Goal: Transaction & Acquisition: Download file/media

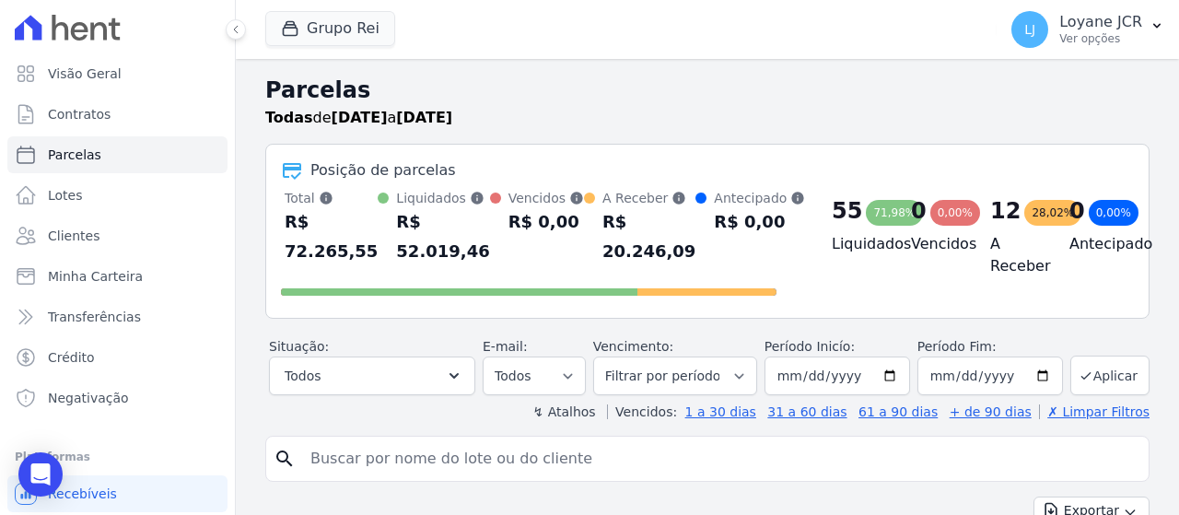
select select
click at [155, 149] on link "Parcelas" at bounding box center [117, 154] width 220 height 37
select select
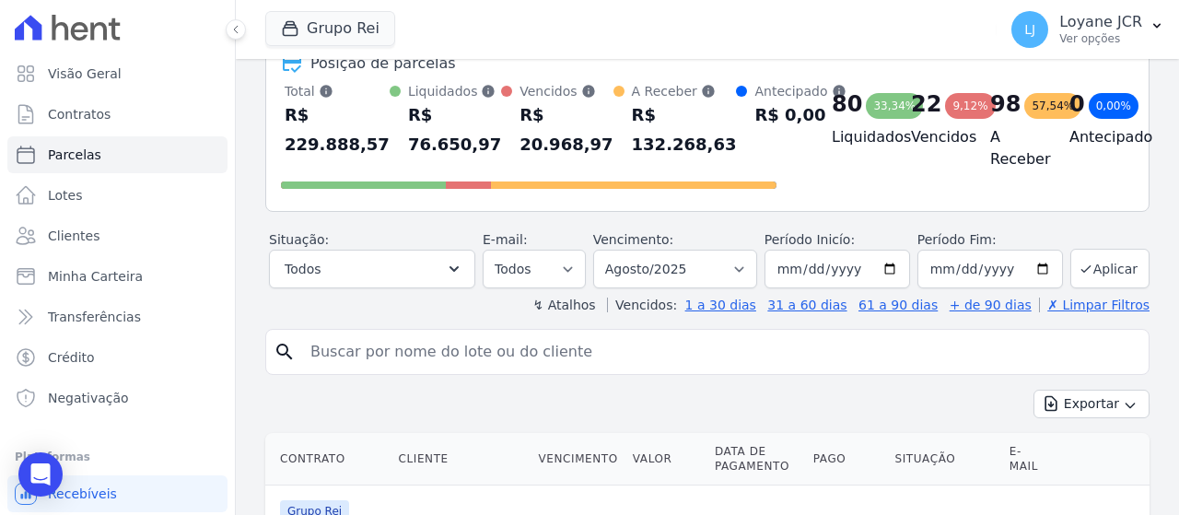
scroll to position [368, 0]
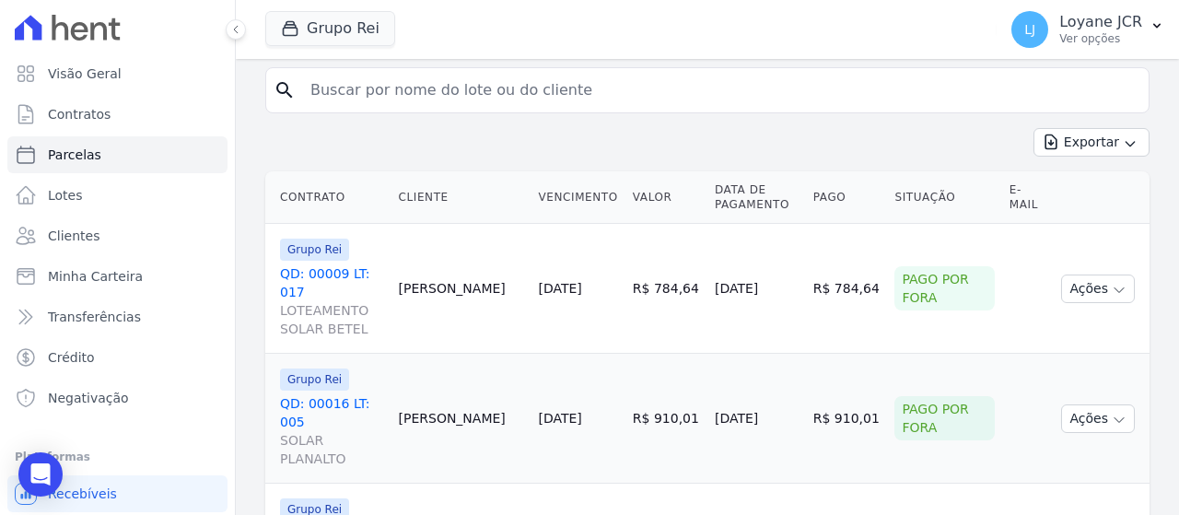
click at [546, 56] on div "Grupo Rei Você possui apenas um empreendimento Aplicar" at bounding box center [627, 29] width 724 height 61
click at [545, 82] on input "search" at bounding box center [720, 90] width 842 height 37
paste input "[PERSON_NAME]"
type input "[PERSON_NAME]"
select select
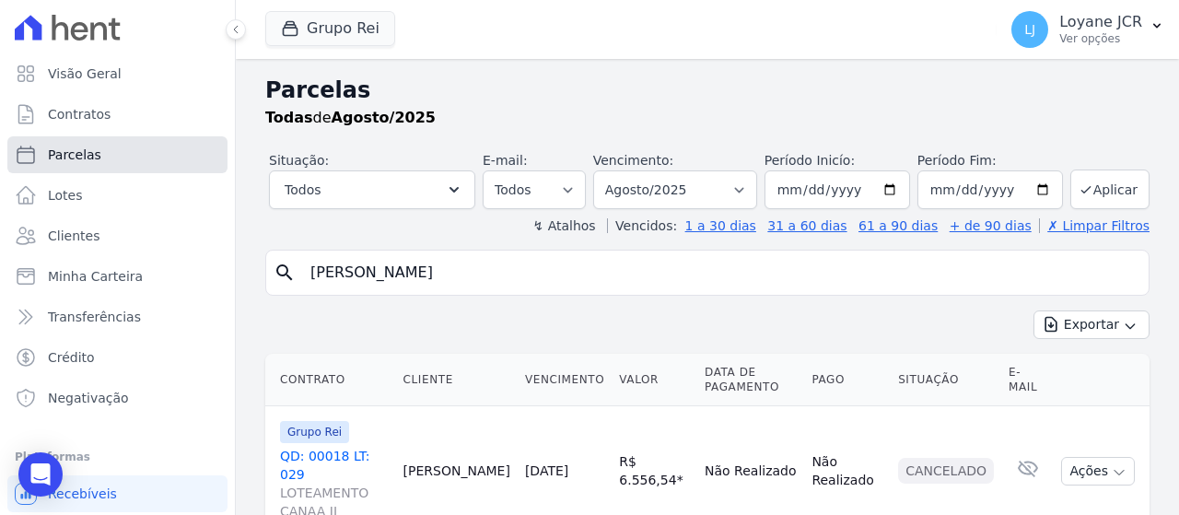
click at [184, 145] on link "Parcelas" at bounding box center [117, 154] width 220 height 37
select select
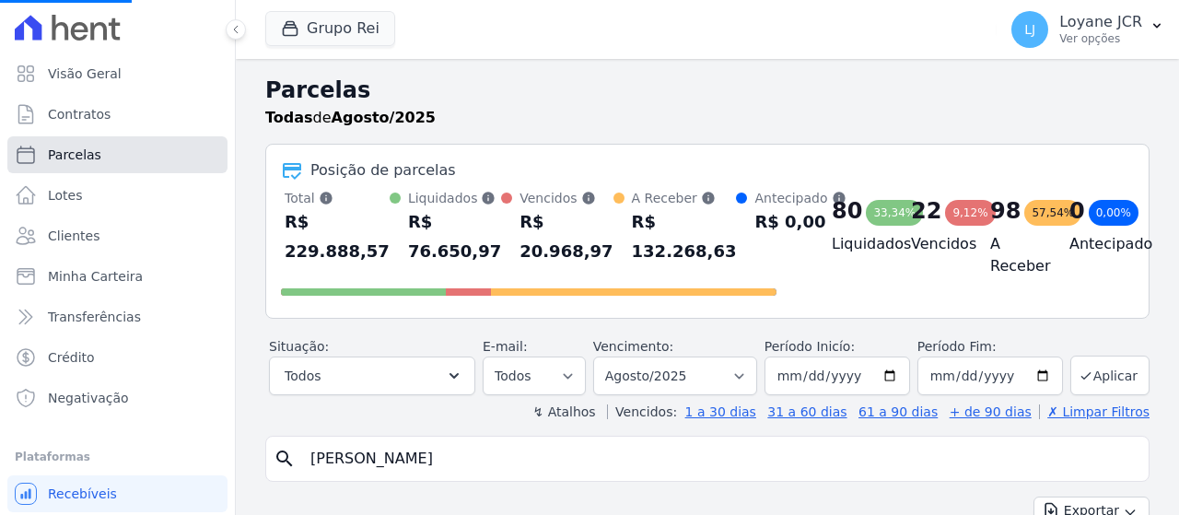
click at [163, 161] on link "Parcelas" at bounding box center [117, 154] width 220 height 37
select select
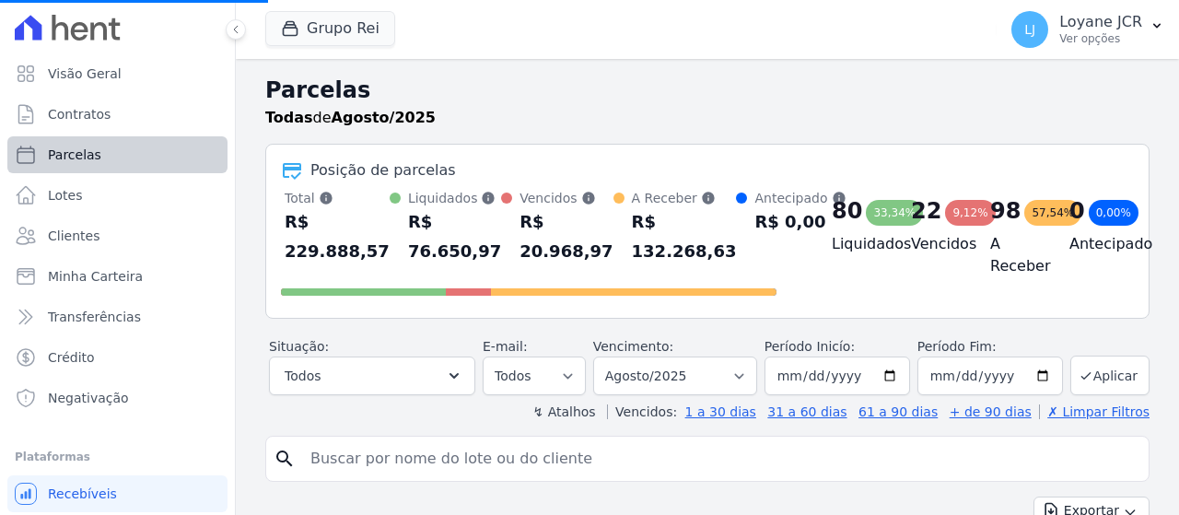
select select
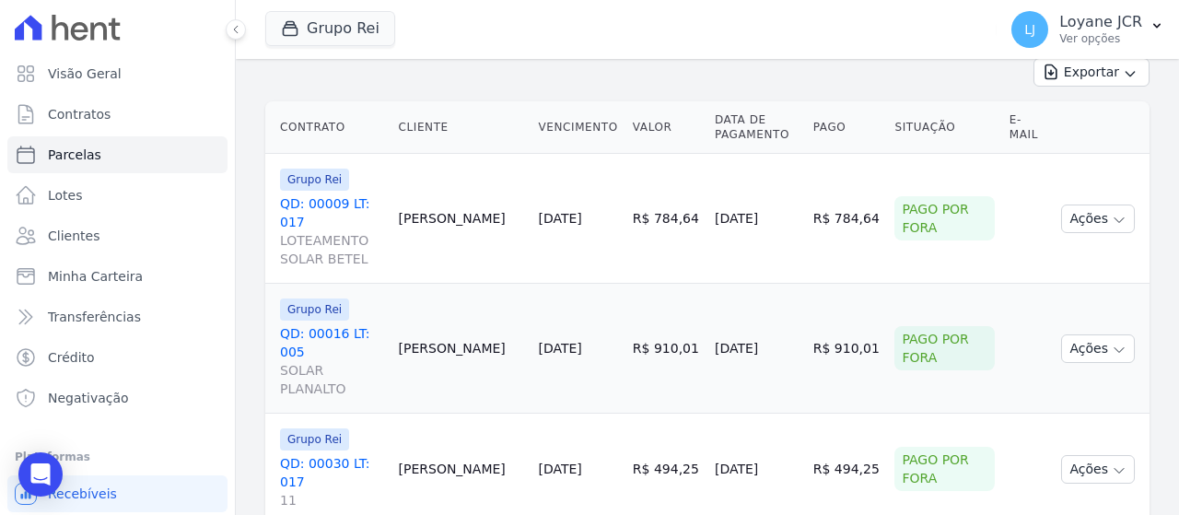
scroll to position [276, 0]
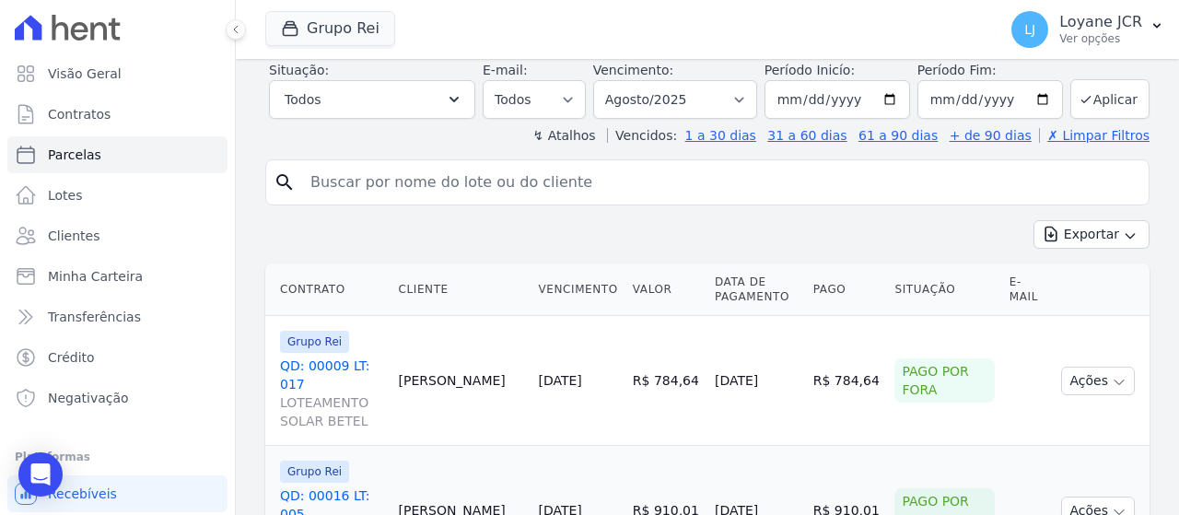
click at [605, 183] on input "search" at bounding box center [720, 182] width 842 height 37
paste input "[PERSON_NAME] [PERSON_NAME]"
type input "[PERSON_NAME] [PERSON_NAME]"
select select
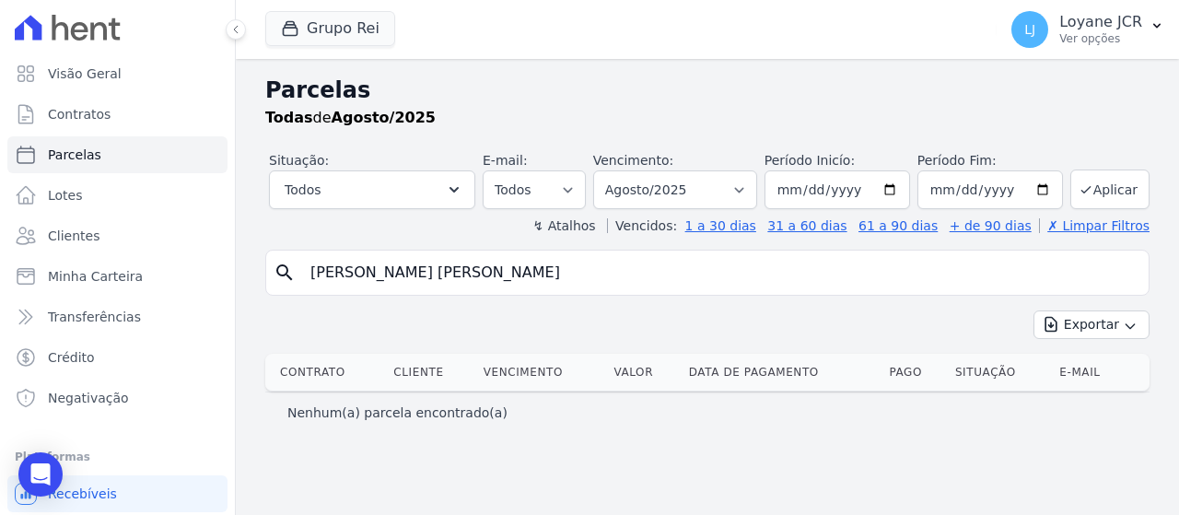
click at [532, 295] on div "search [PERSON_NAME] [PERSON_NAME] Exportar Exportar PDF Exportar CSV Contrato …" at bounding box center [707, 341] width 884 height 183
click at [544, 282] on input "[PERSON_NAME] [PERSON_NAME]" at bounding box center [720, 272] width 842 height 37
click at [136, 233] on link "Clientes" at bounding box center [117, 235] width 220 height 37
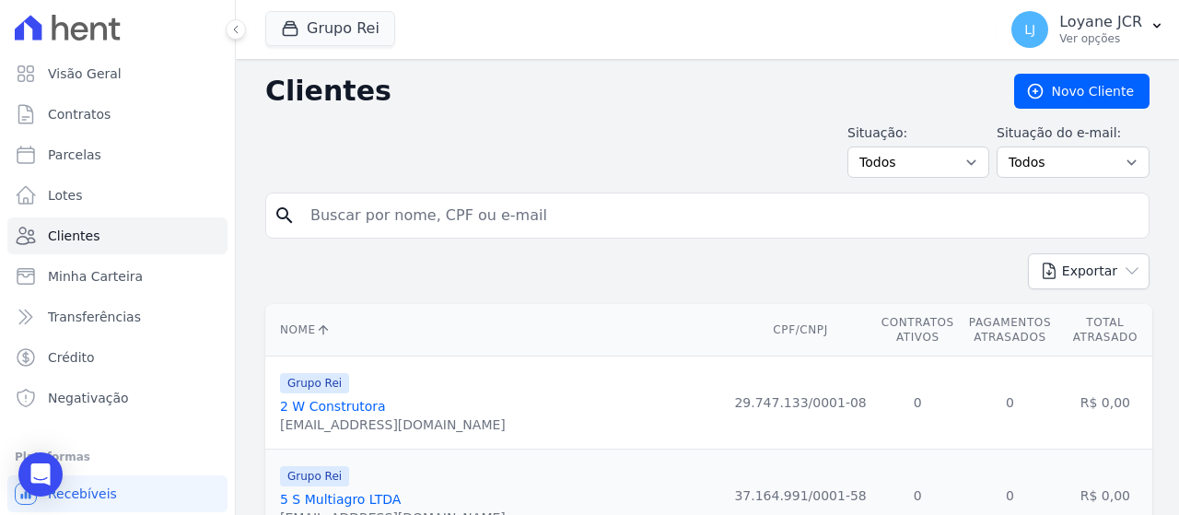
click at [495, 222] on input "search" at bounding box center [720, 215] width 842 height 37
paste input "[PERSON_NAME] [PERSON_NAME]"
type input "[PERSON_NAME] [PERSON_NAME]"
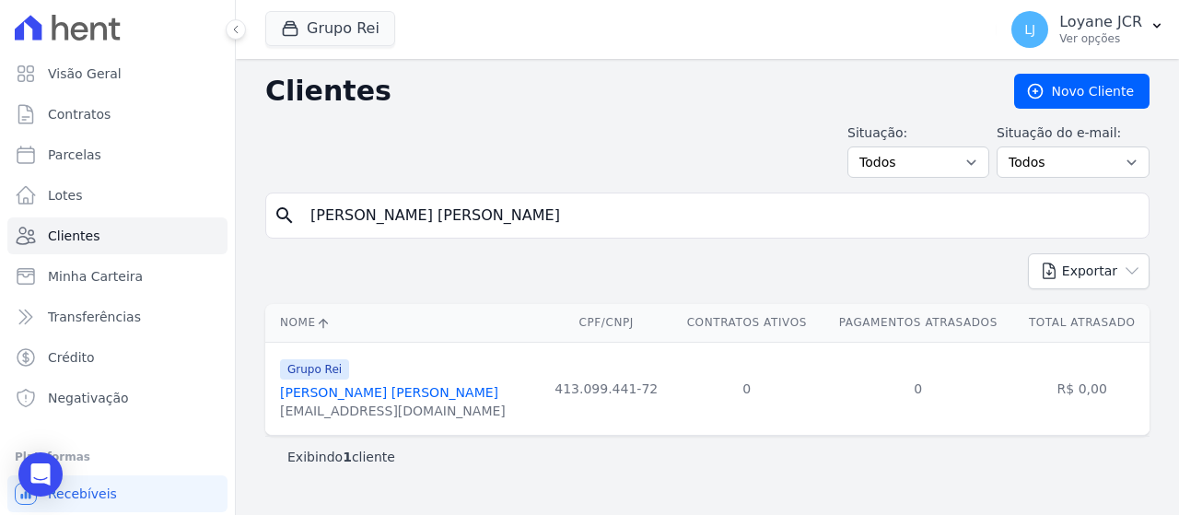
click at [347, 395] on link "[PERSON_NAME] [PERSON_NAME]" at bounding box center [389, 392] width 218 height 15
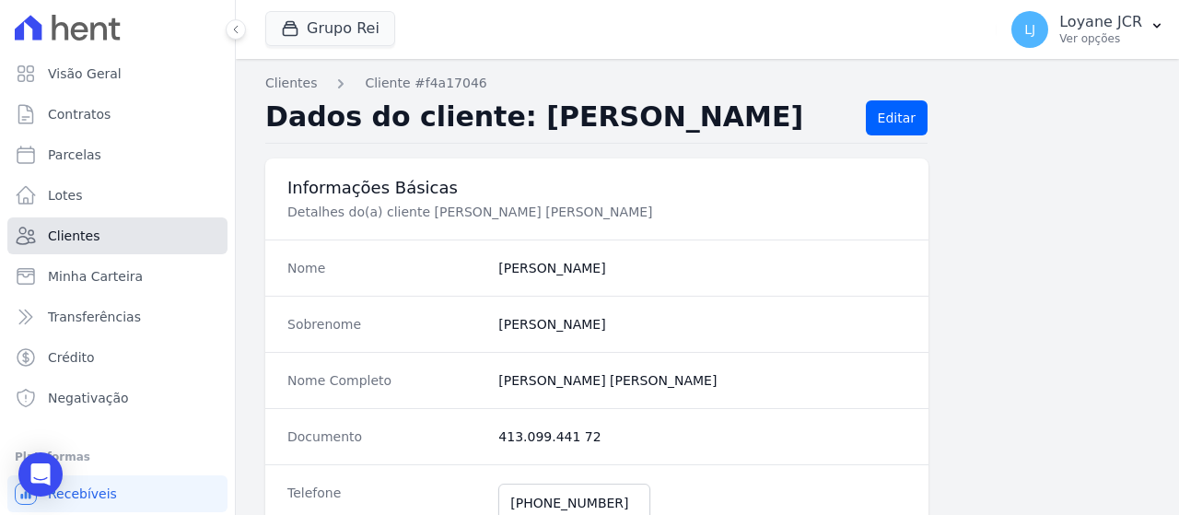
click at [153, 236] on link "Clientes" at bounding box center [117, 235] width 220 height 37
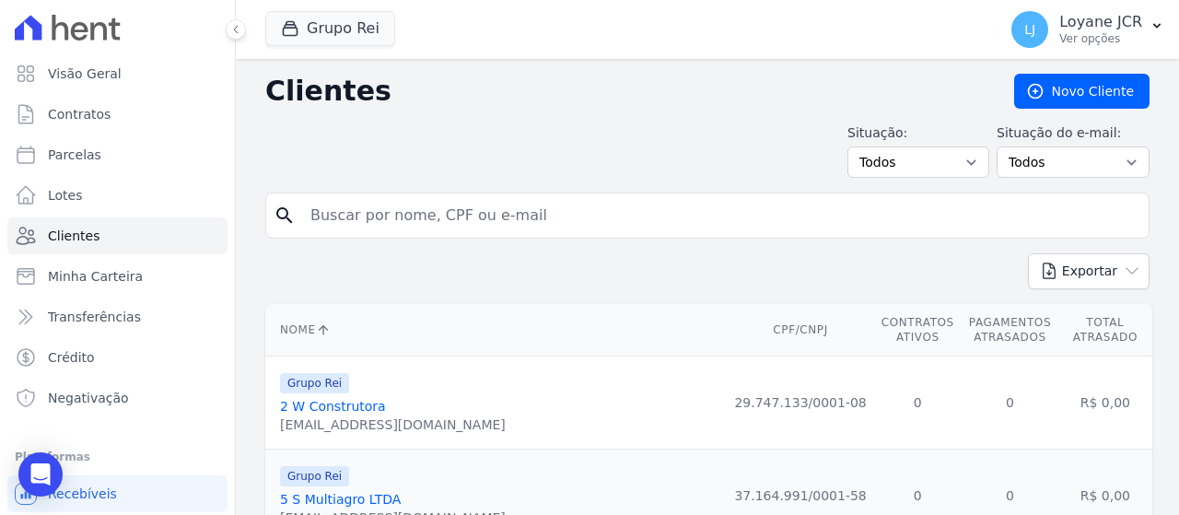
drag, startPoint x: 455, startPoint y: 231, endPoint x: 172, endPoint y: 231, distance: 282.7
click at [464, 203] on input "search" at bounding box center [720, 215] width 842 height 37
paste input "[PERSON_NAME] [PERSON_NAME] DOS [PERSON_NAME]"
type input "[PERSON_NAME] [PERSON_NAME] DOS [PERSON_NAME]"
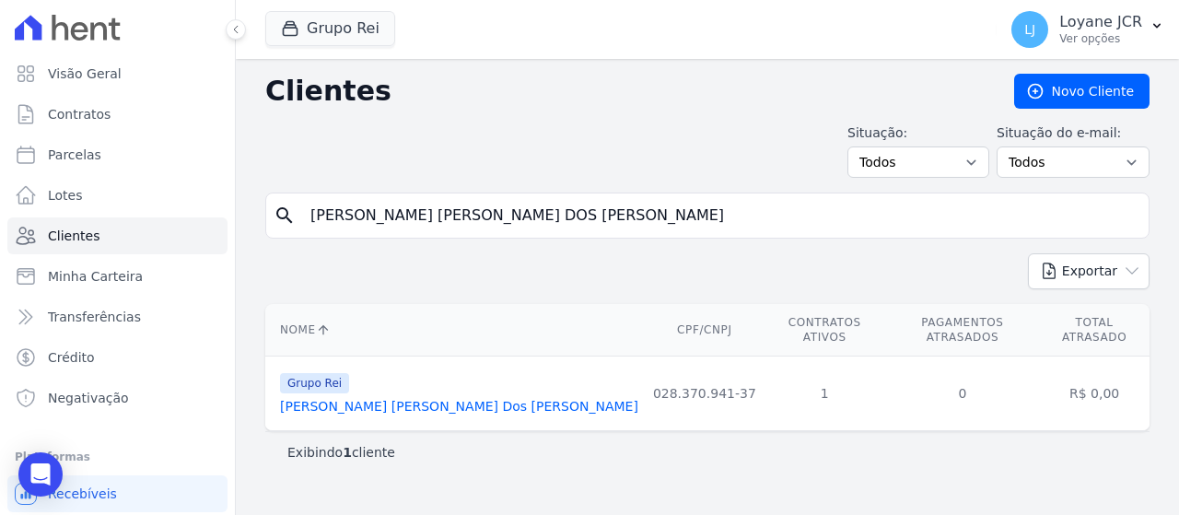
click at [362, 399] on link "[PERSON_NAME] [PERSON_NAME] Dos [PERSON_NAME]" at bounding box center [459, 406] width 358 height 15
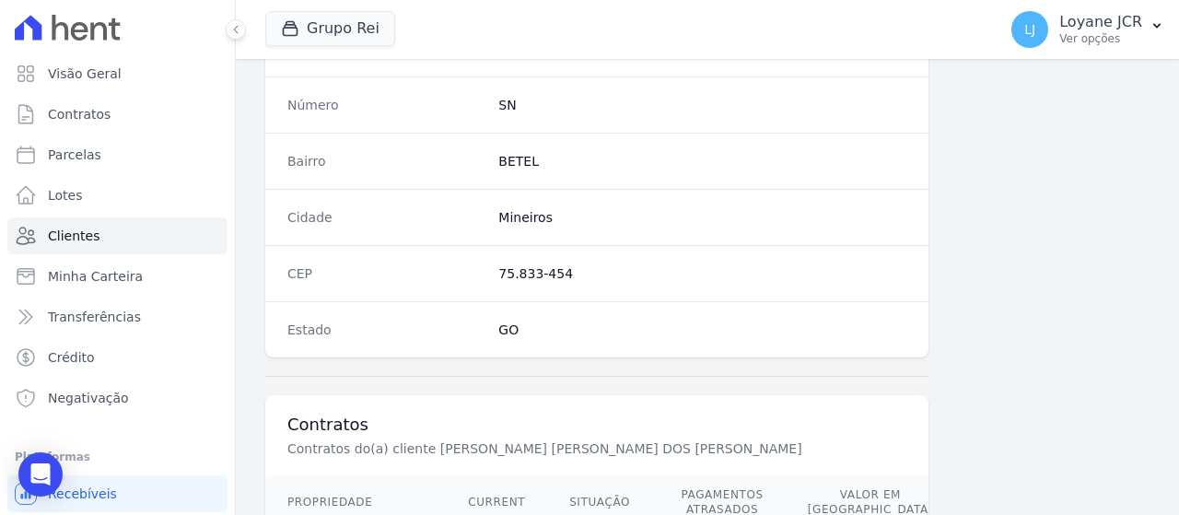
scroll to position [1298, 0]
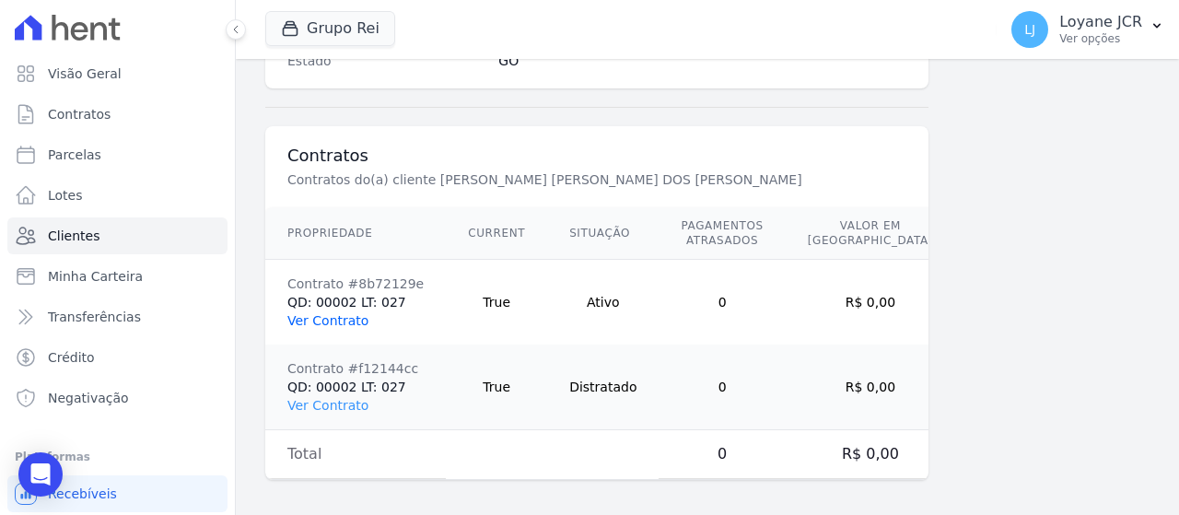
click at [302, 314] on link "Ver Contrato" at bounding box center [327, 320] width 81 height 15
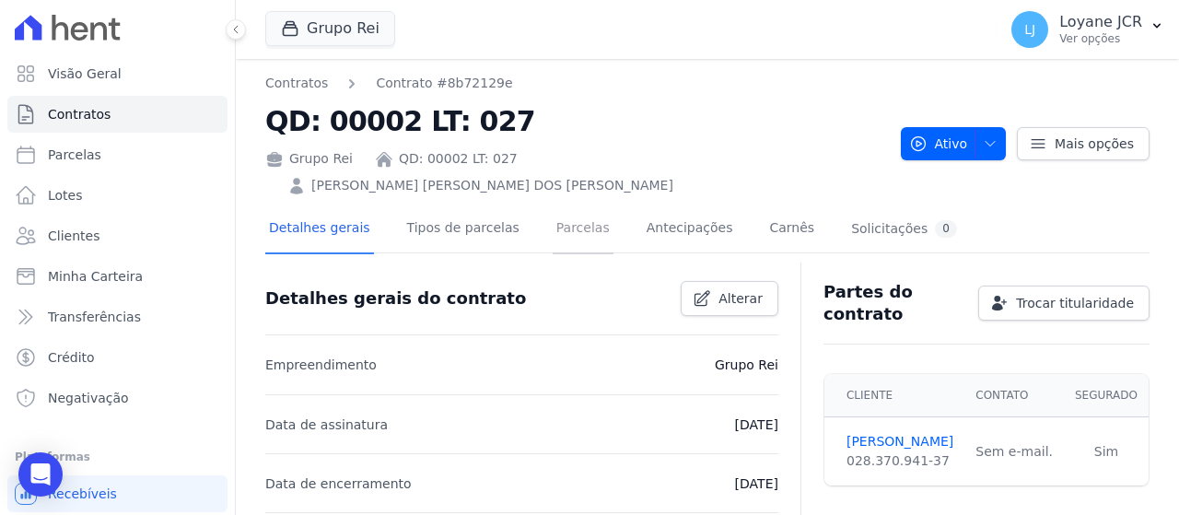
click at [555, 209] on link "Parcelas" at bounding box center [582, 229] width 61 height 49
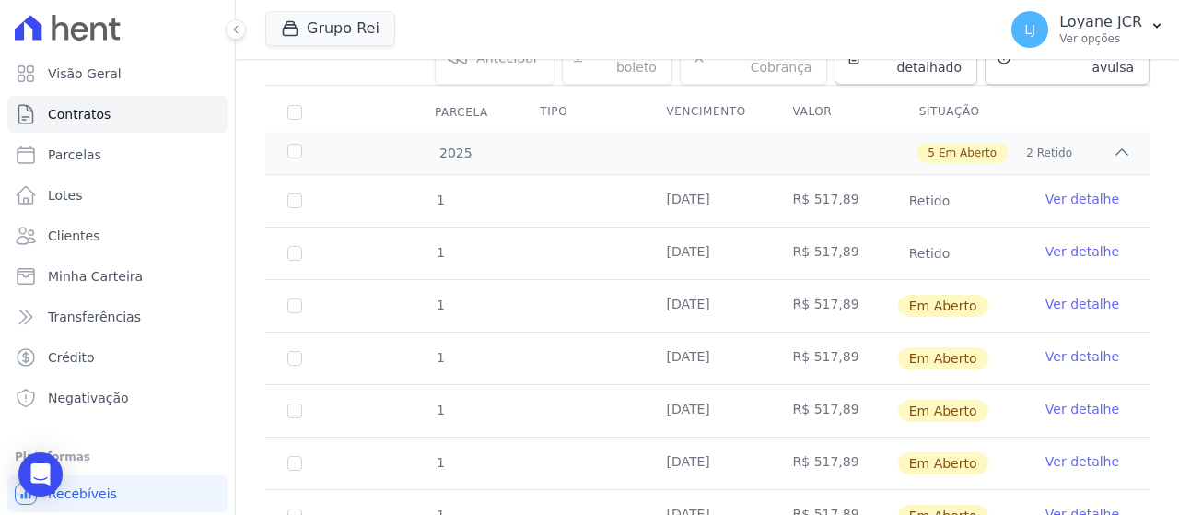
scroll to position [368, 0]
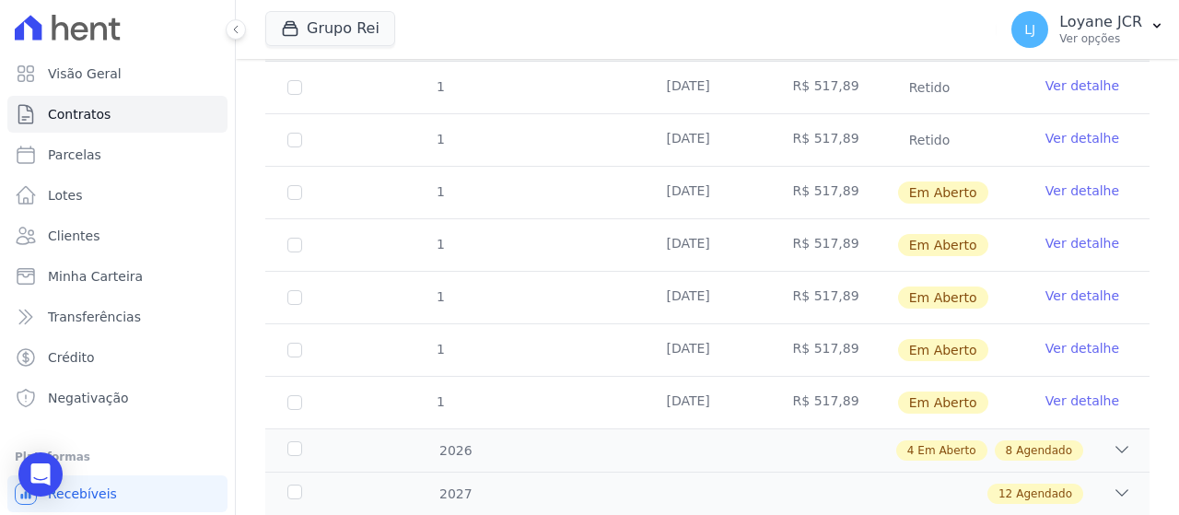
click at [286, 167] on td "1" at bounding box center [294, 193] width 59 height 52
click at [296, 185] on input "checkbox" at bounding box center [294, 192] width 15 height 15
checkbox input "true"
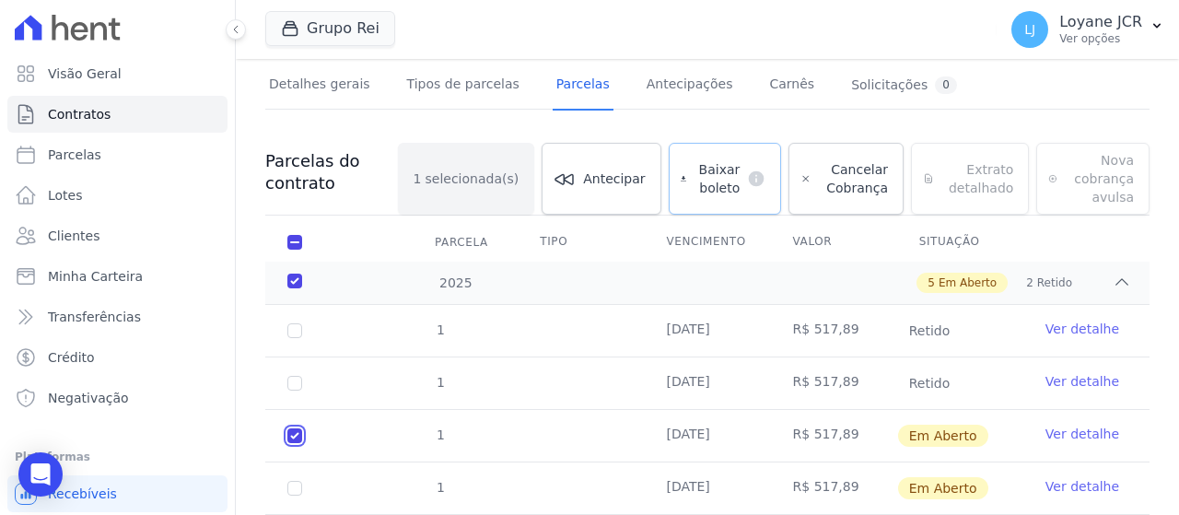
scroll to position [110, 0]
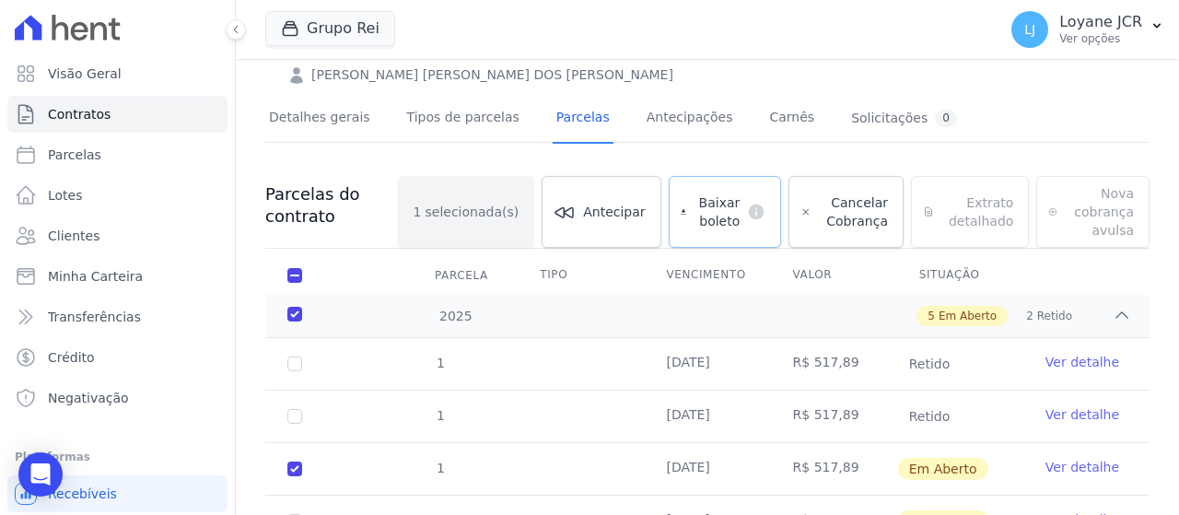
click at [708, 193] on span "Baixar boleto" at bounding box center [716, 211] width 46 height 37
